Goal: Transaction & Acquisition: Purchase product/service

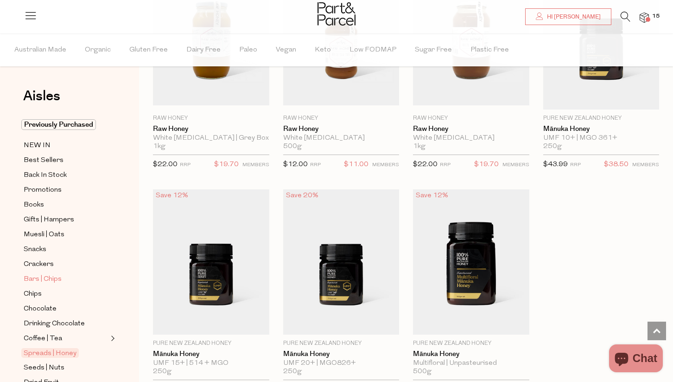
scroll to position [57, 0]
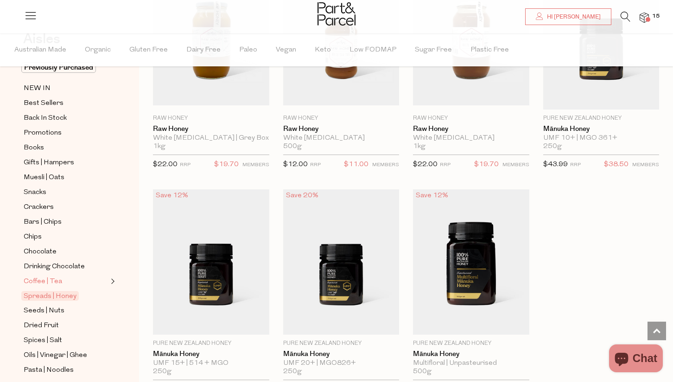
click at [49, 284] on span "Coffee | Tea" at bounding box center [43, 281] width 38 height 11
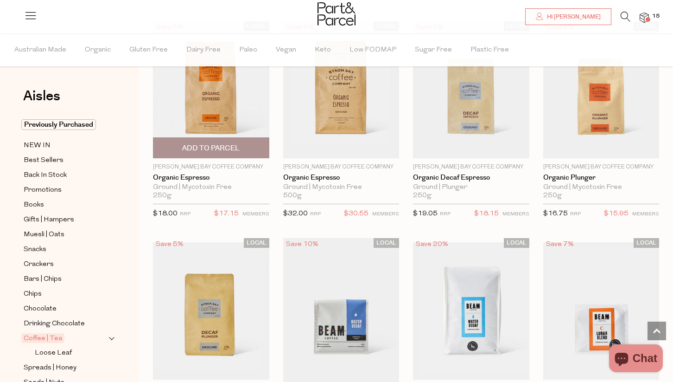
scroll to position [4288, 0]
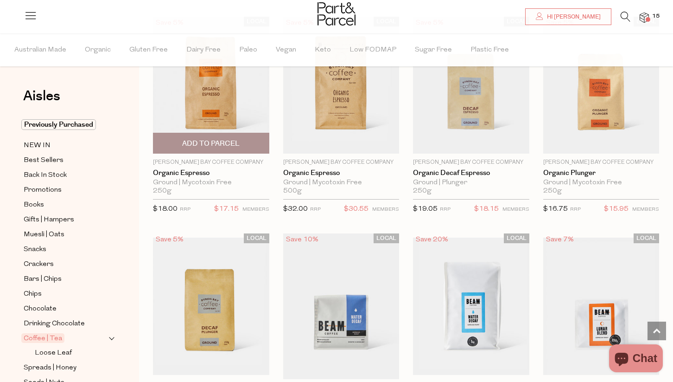
click at [241, 142] on span "Add To Parcel" at bounding box center [211, 143] width 111 height 20
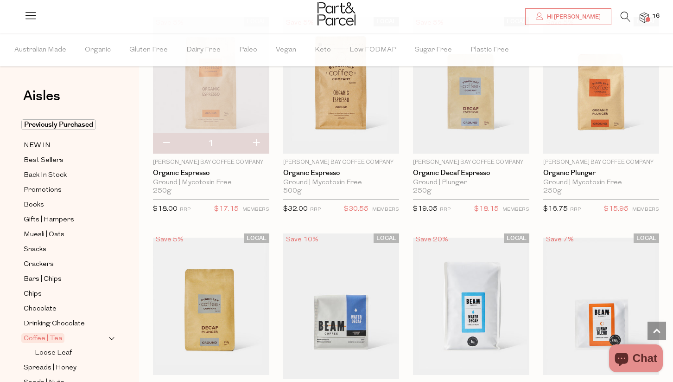
click at [257, 137] on button "button" at bounding box center [256, 143] width 26 height 20
type input "2"
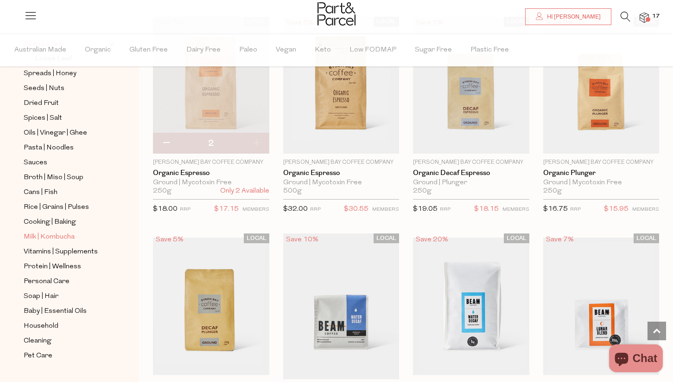
scroll to position [314, 0]
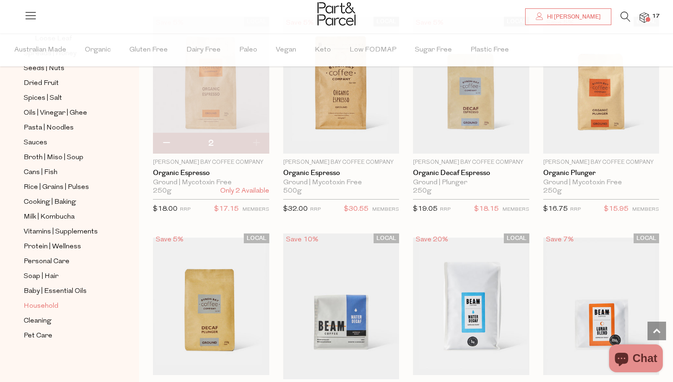
click at [46, 309] on span "Household" at bounding box center [41, 305] width 35 height 11
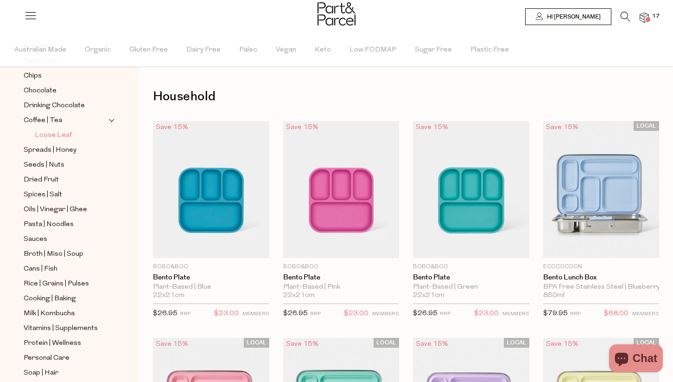
scroll to position [314, 0]
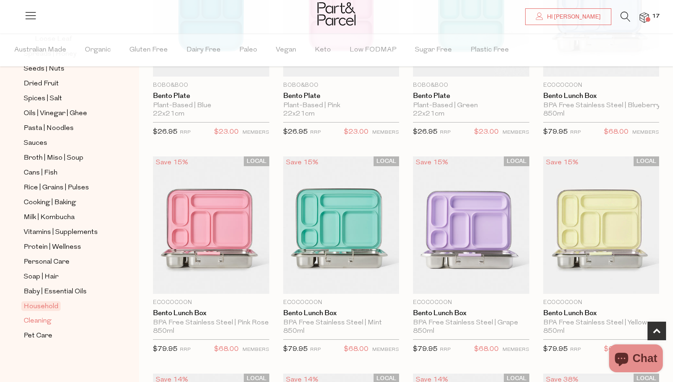
click at [39, 319] on span "Cleaning" at bounding box center [38, 320] width 28 height 11
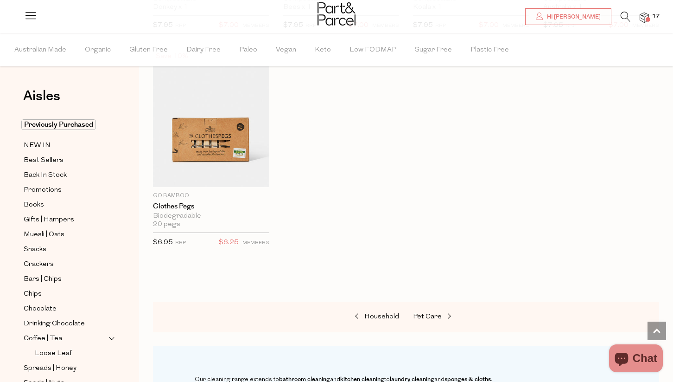
scroll to position [759, 0]
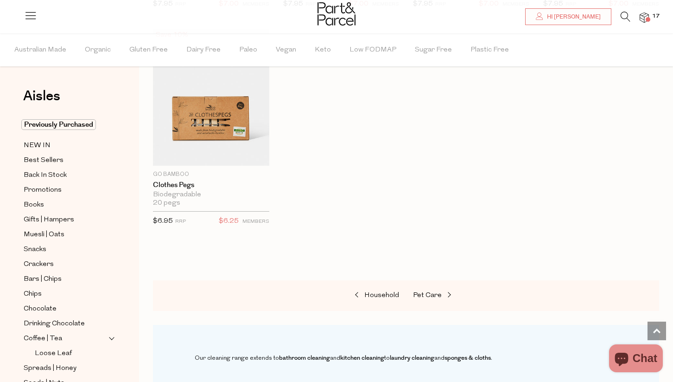
click at [621, 15] on icon at bounding box center [626, 17] width 10 height 10
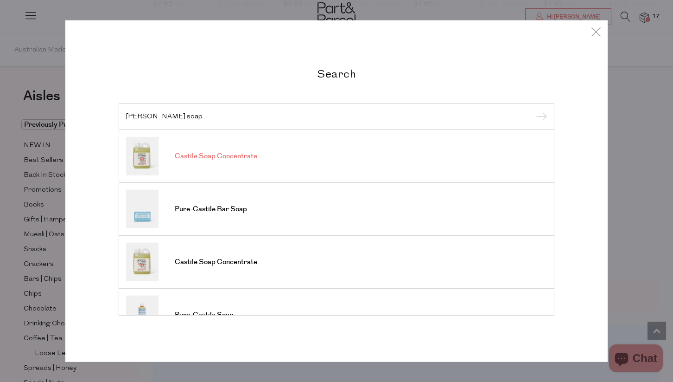
type input "castille soap"
click at [239, 156] on span "Castile Soap Concentrate" at bounding box center [216, 156] width 83 height 9
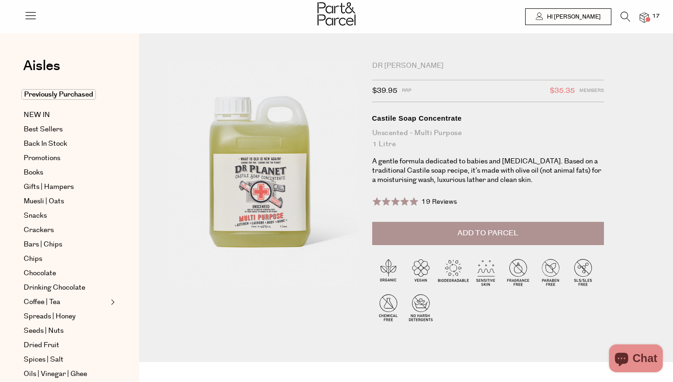
click at [458, 228] on span "Add to Parcel" at bounding box center [488, 233] width 61 height 11
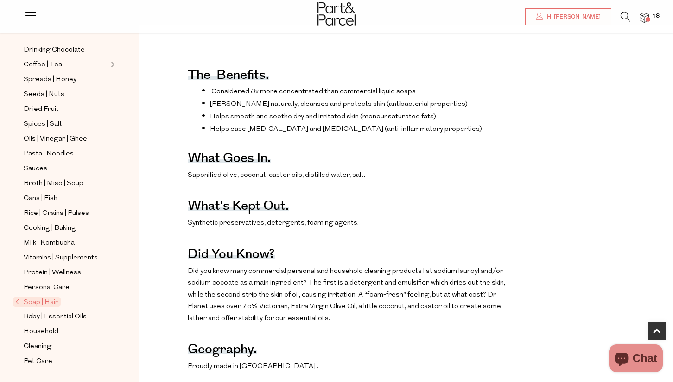
scroll to position [336, 0]
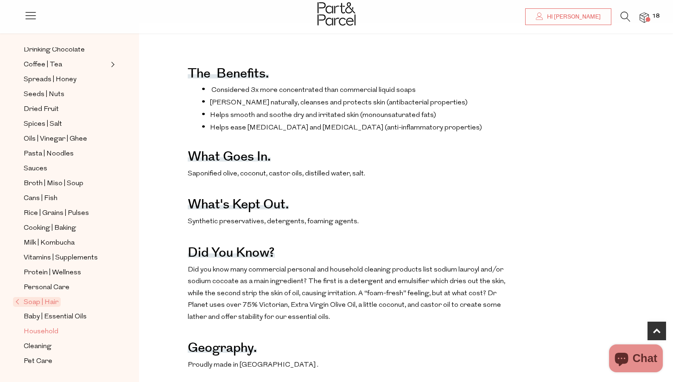
click at [45, 330] on span "Household" at bounding box center [41, 331] width 35 height 11
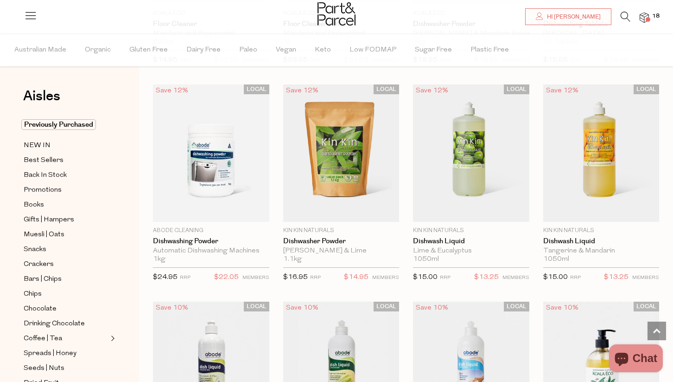
scroll to position [1654, 0]
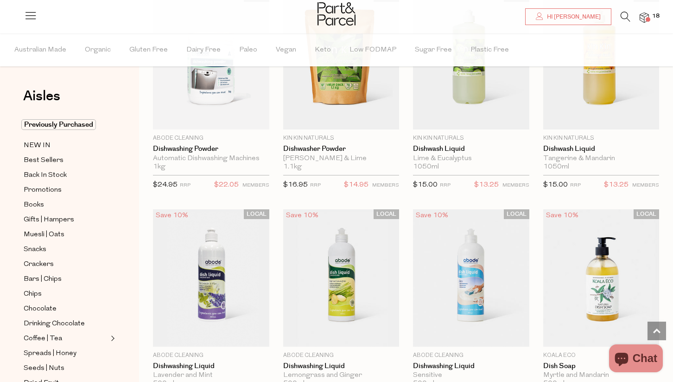
click at [647, 20] on span at bounding box center [648, 19] width 5 height 5
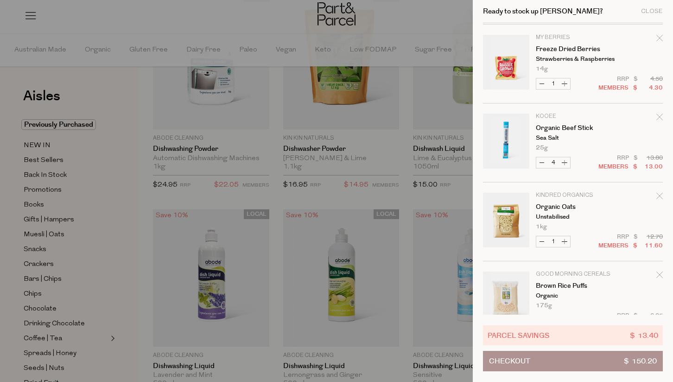
scroll to position [733, 0]
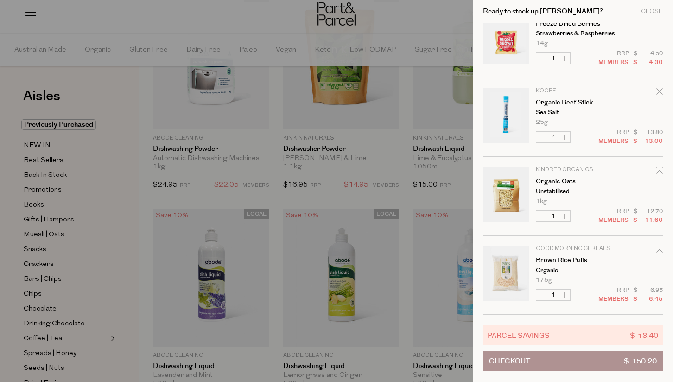
click at [386, 18] on div at bounding box center [336, 191] width 673 height 382
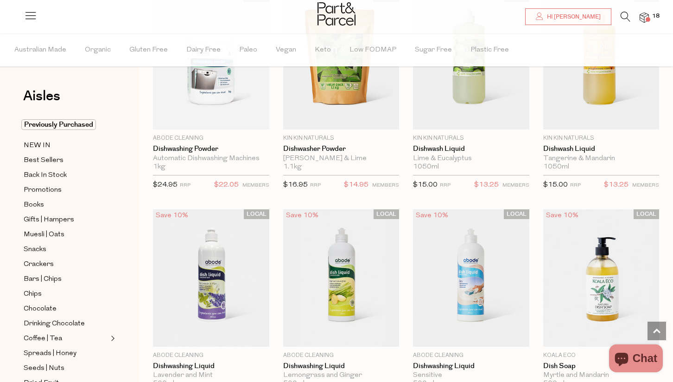
click at [624, 19] on icon at bounding box center [626, 17] width 10 height 10
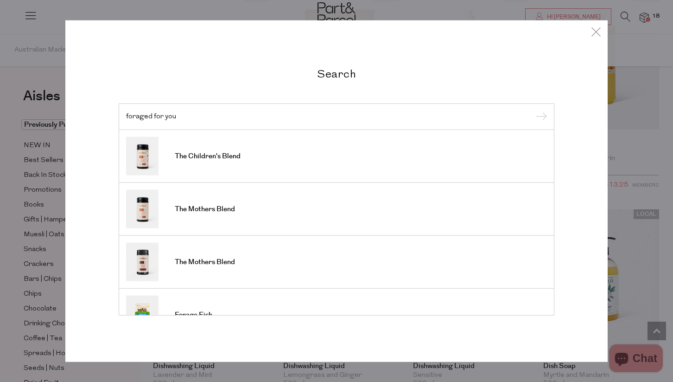
type input "foraged for you"
click at [533, 110] on input "submit" at bounding box center [540, 117] width 14 height 14
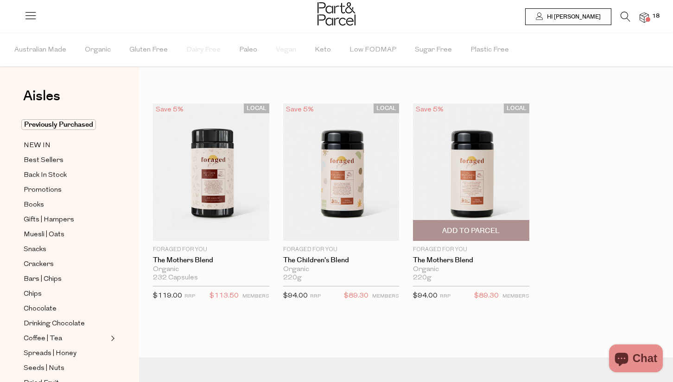
click at [509, 226] on span "Add To Parcel" at bounding box center [471, 230] width 111 height 20
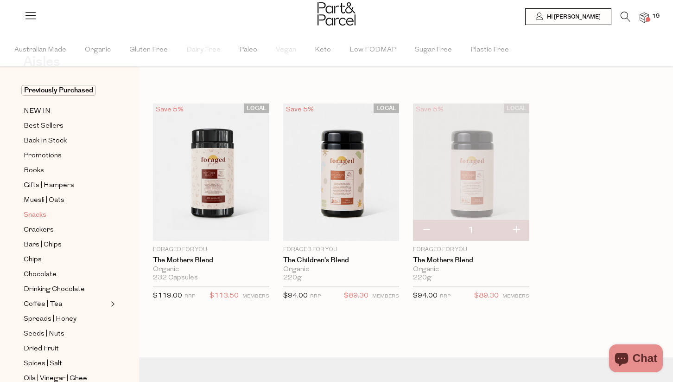
scroll to position [36, 0]
click at [56, 244] on span "Bars | Chips" at bounding box center [43, 243] width 38 height 11
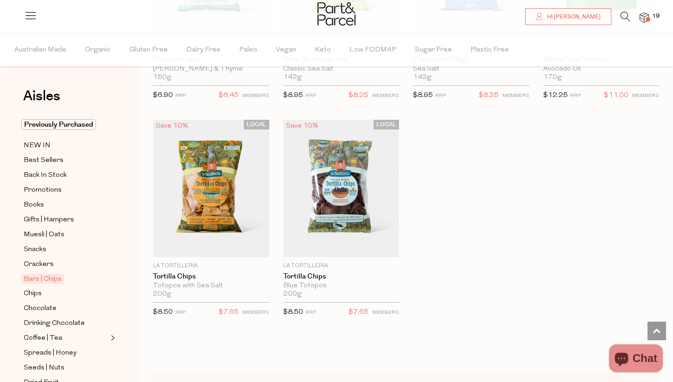
scroll to position [3728, 0]
click at [229, 242] on span "Add To Parcel" at bounding box center [210, 247] width 57 height 10
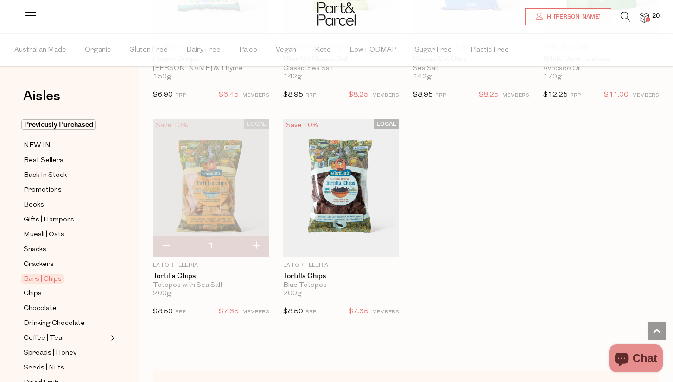
click at [626, 11] on div at bounding box center [336, 15] width 673 height 30
click at [624, 17] on icon at bounding box center [626, 17] width 10 height 10
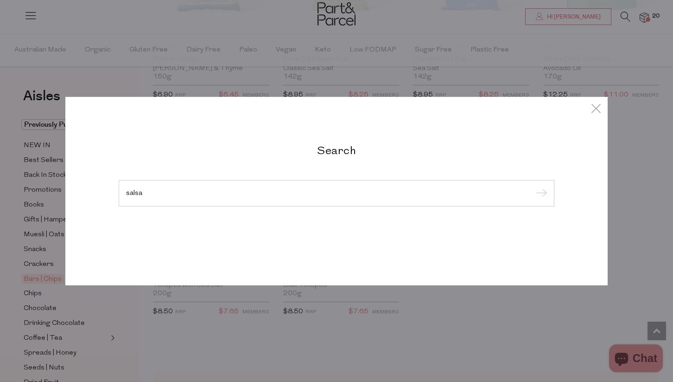
type input "salsa"
click at [533, 186] on input "submit" at bounding box center [540, 193] width 14 height 14
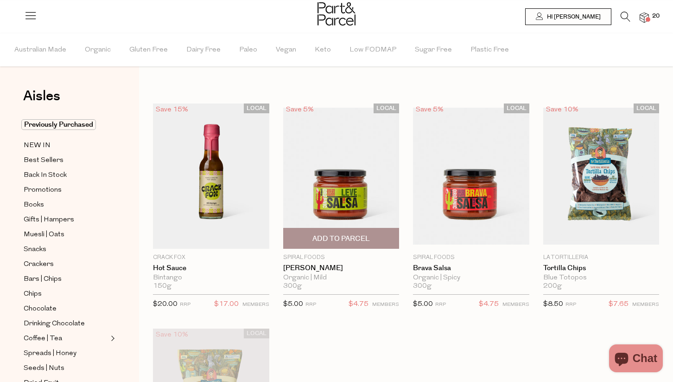
click at [322, 238] on span "Add To Parcel" at bounding box center [340, 239] width 57 height 10
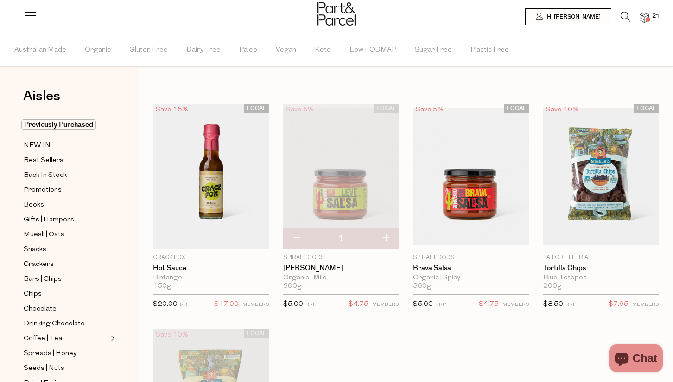
click at [649, 18] on span at bounding box center [648, 19] width 5 height 5
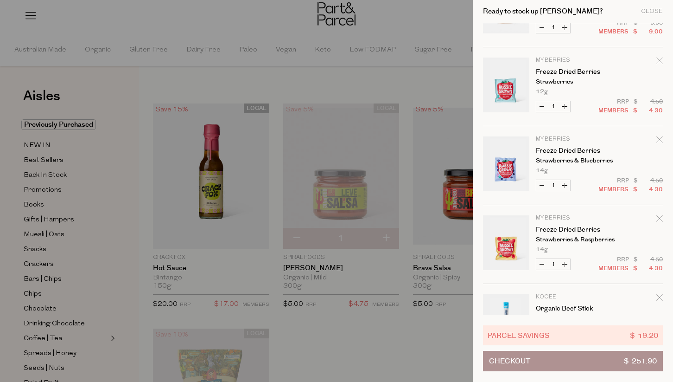
scroll to position [970, 0]
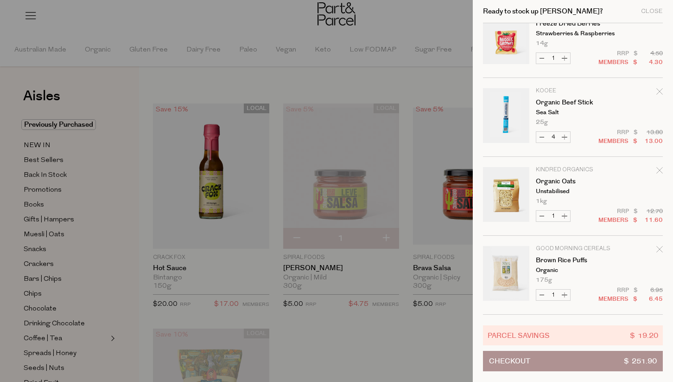
click at [529, 364] on span "Checkout" at bounding box center [509, 360] width 41 height 19
